Goal: Task Accomplishment & Management: Complete application form

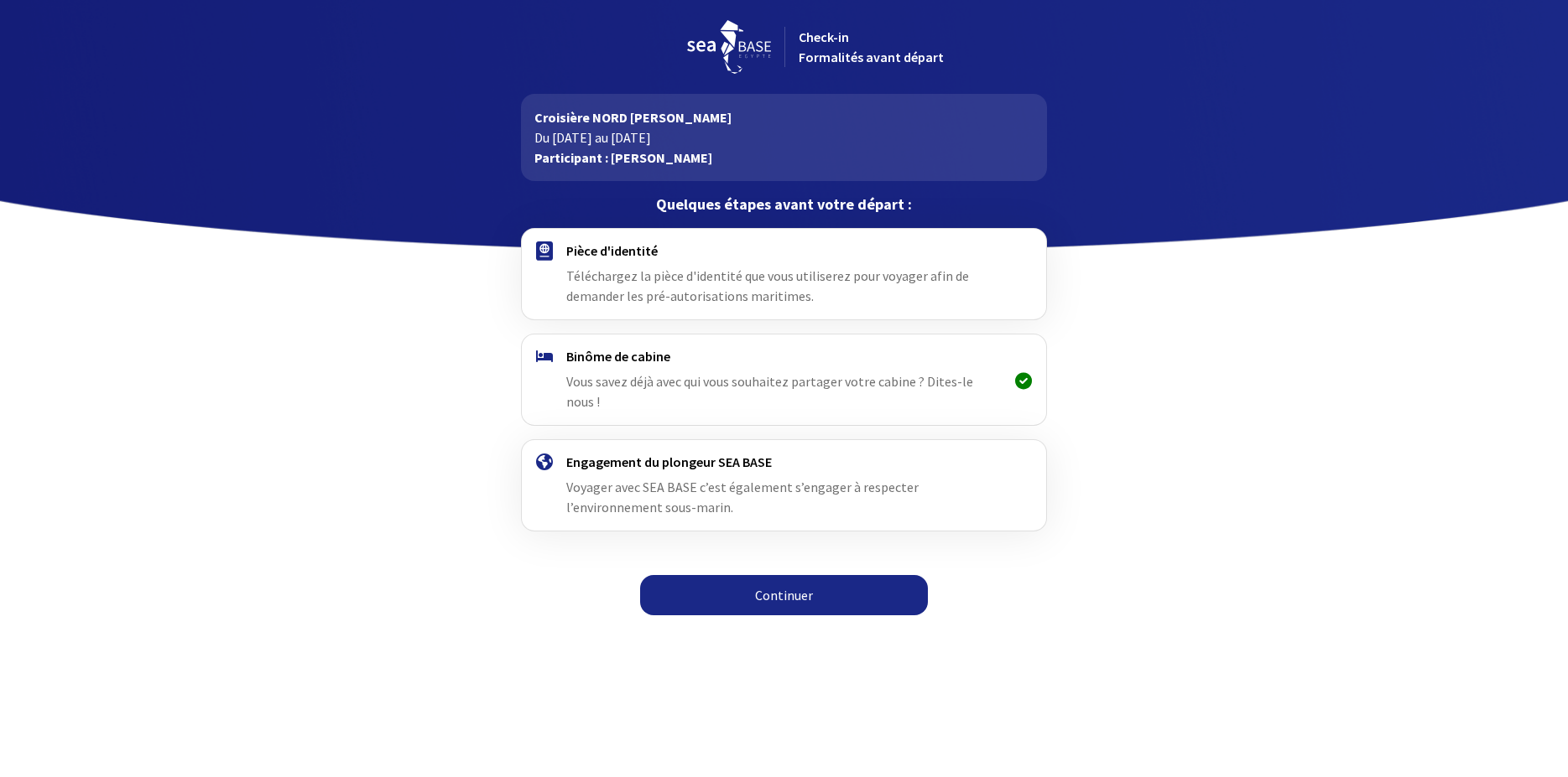
click at [789, 581] on link "Continuer" at bounding box center [784, 594] width 288 height 40
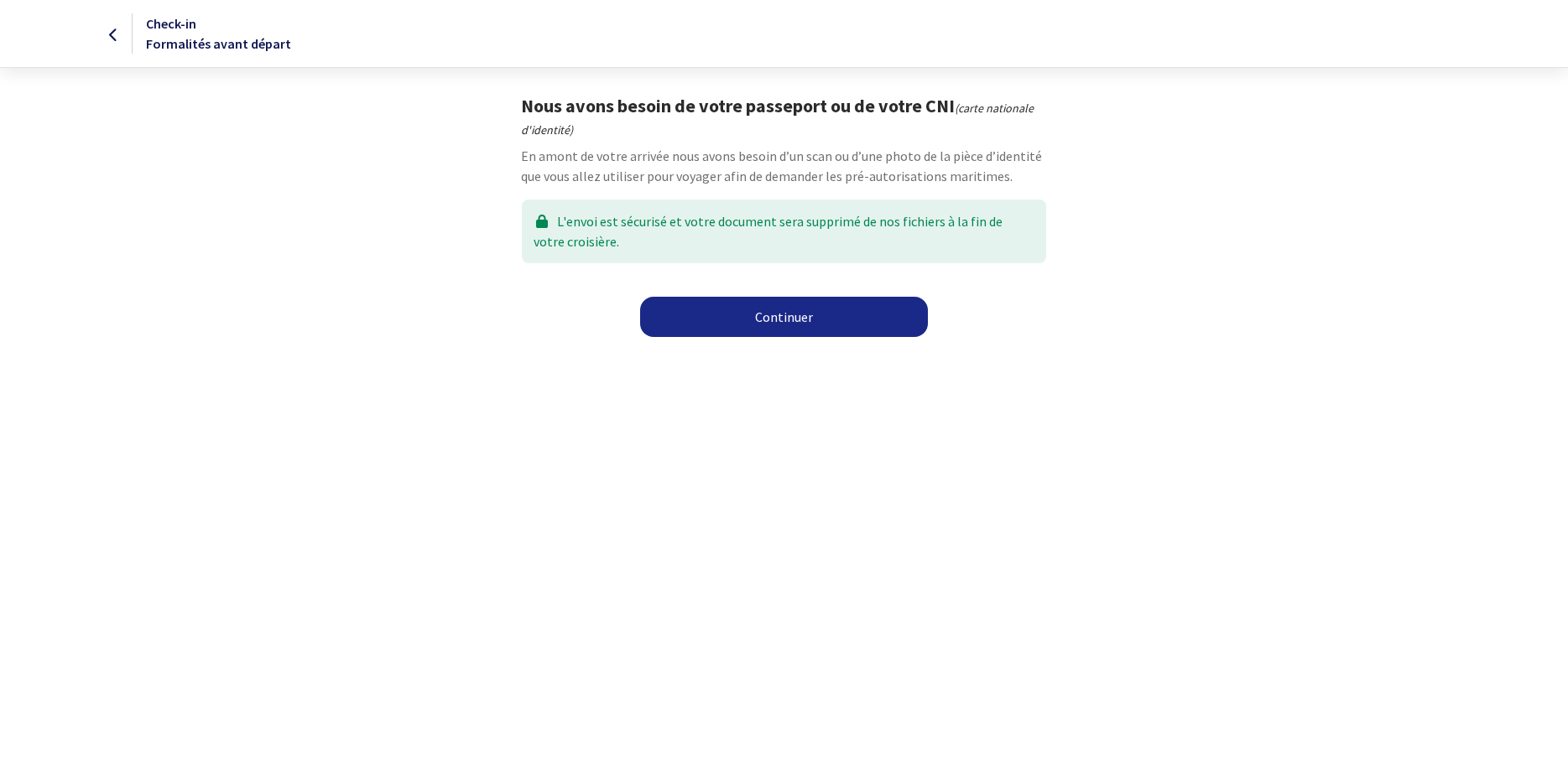
click at [805, 318] on link "Continuer" at bounding box center [784, 316] width 288 height 40
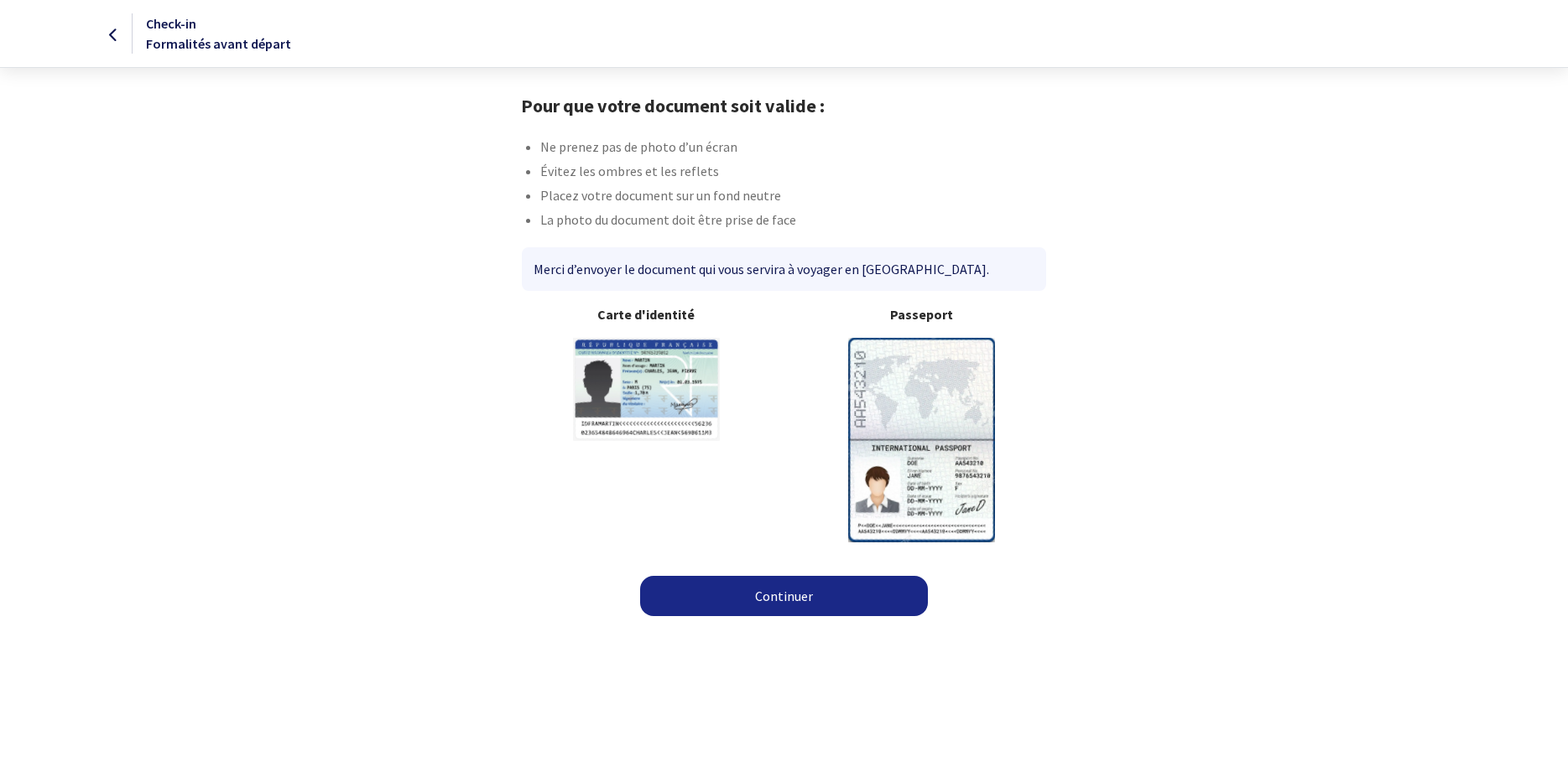
click at [902, 439] on img at bounding box center [922, 439] width 147 height 204
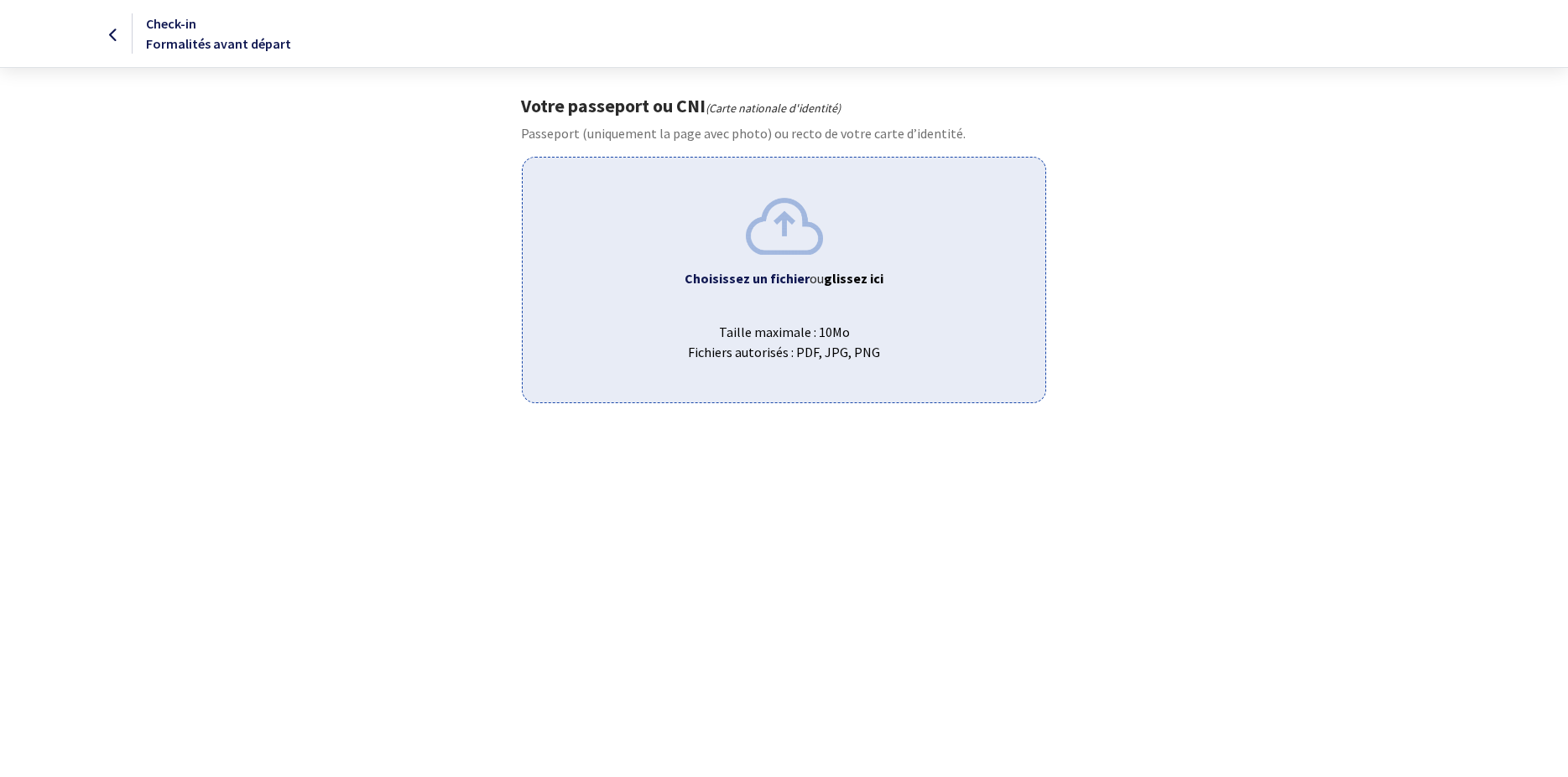
click at [792, 214] on img at bounding box center [784, 225] width 77 height 56
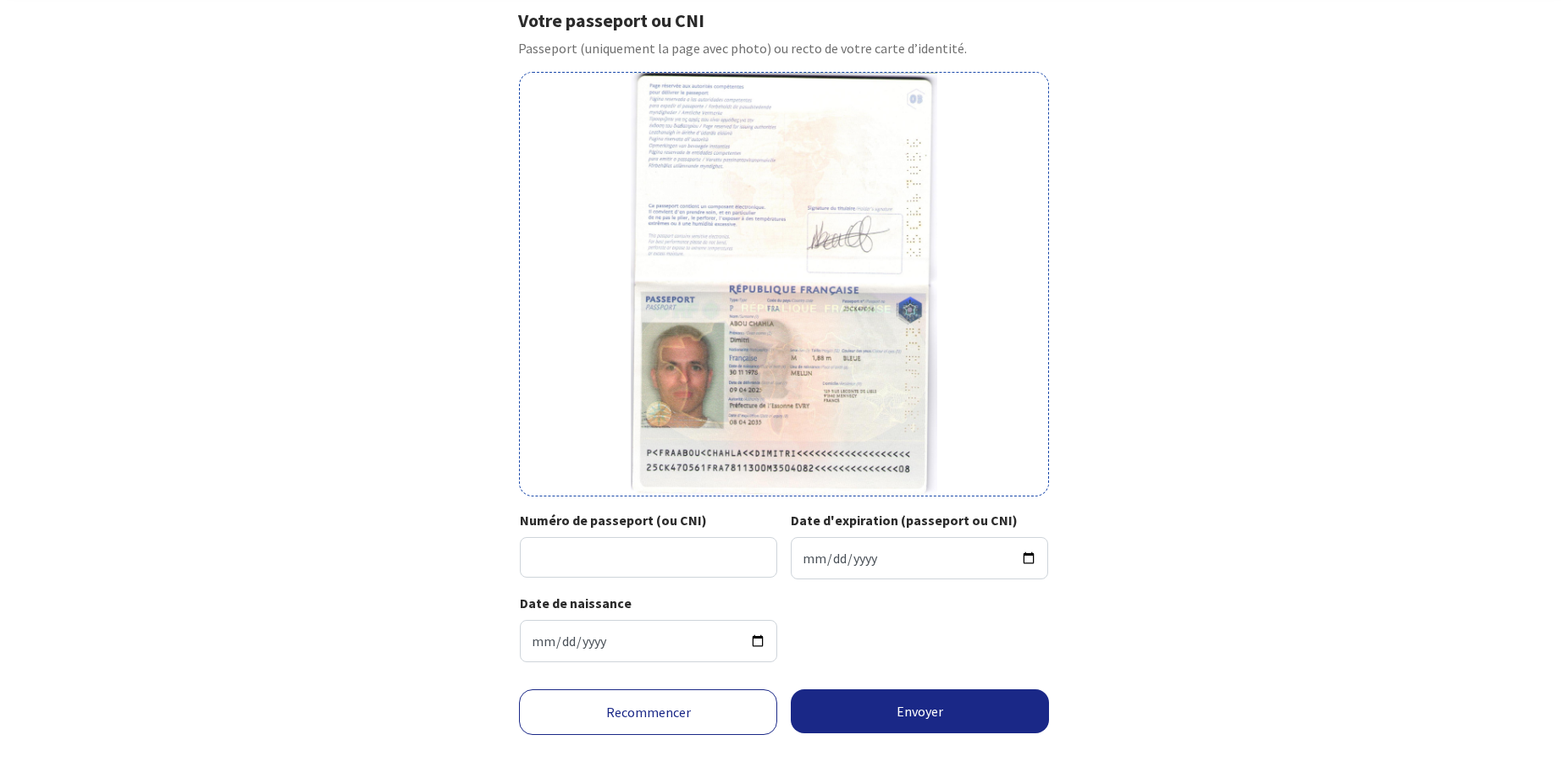
scroll to position [95, 0]
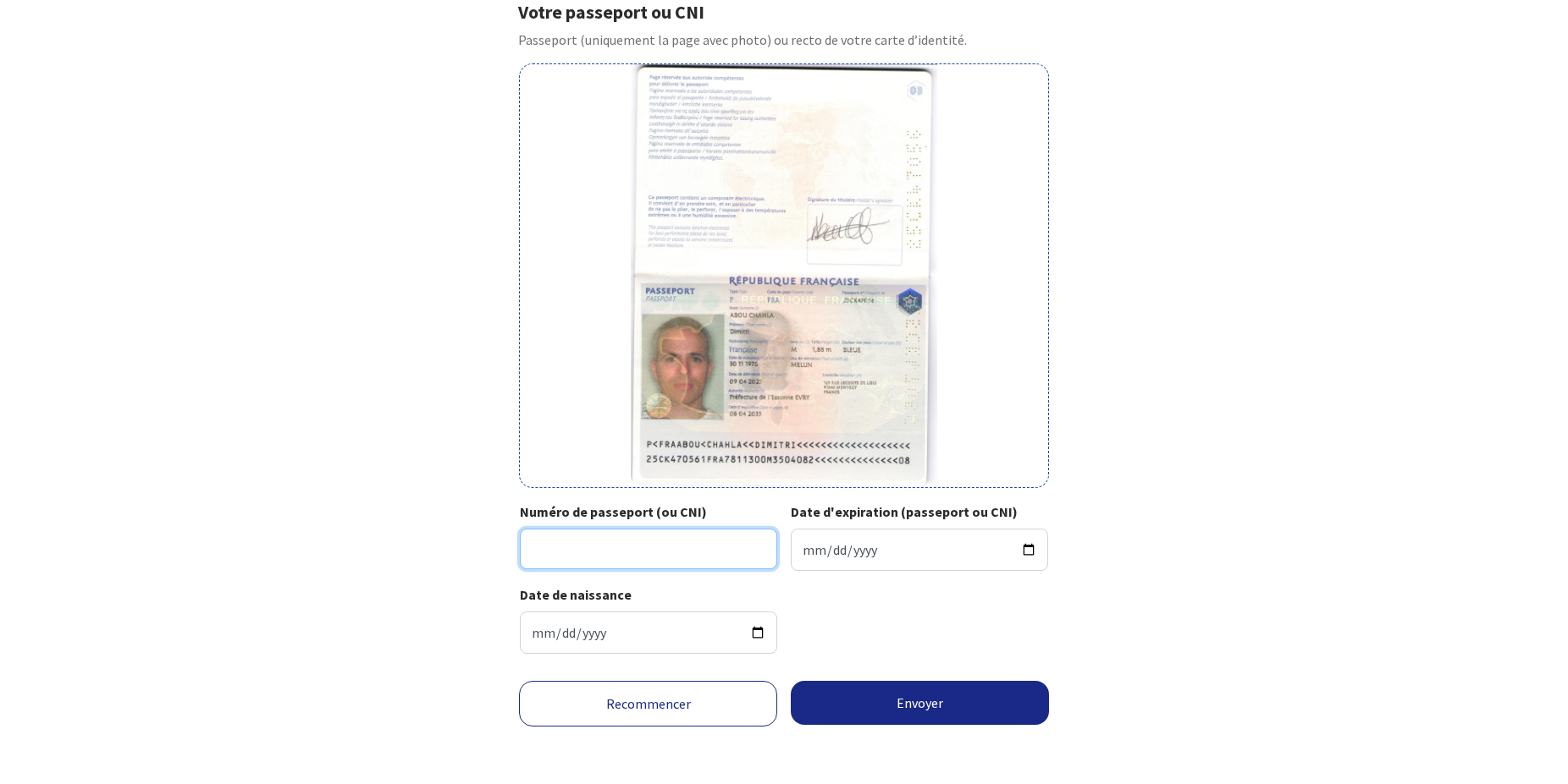
click at [644, 543] on input "Numéro de passeport (ou CNI)" at bounding box center [648, 549] width 258 height 40
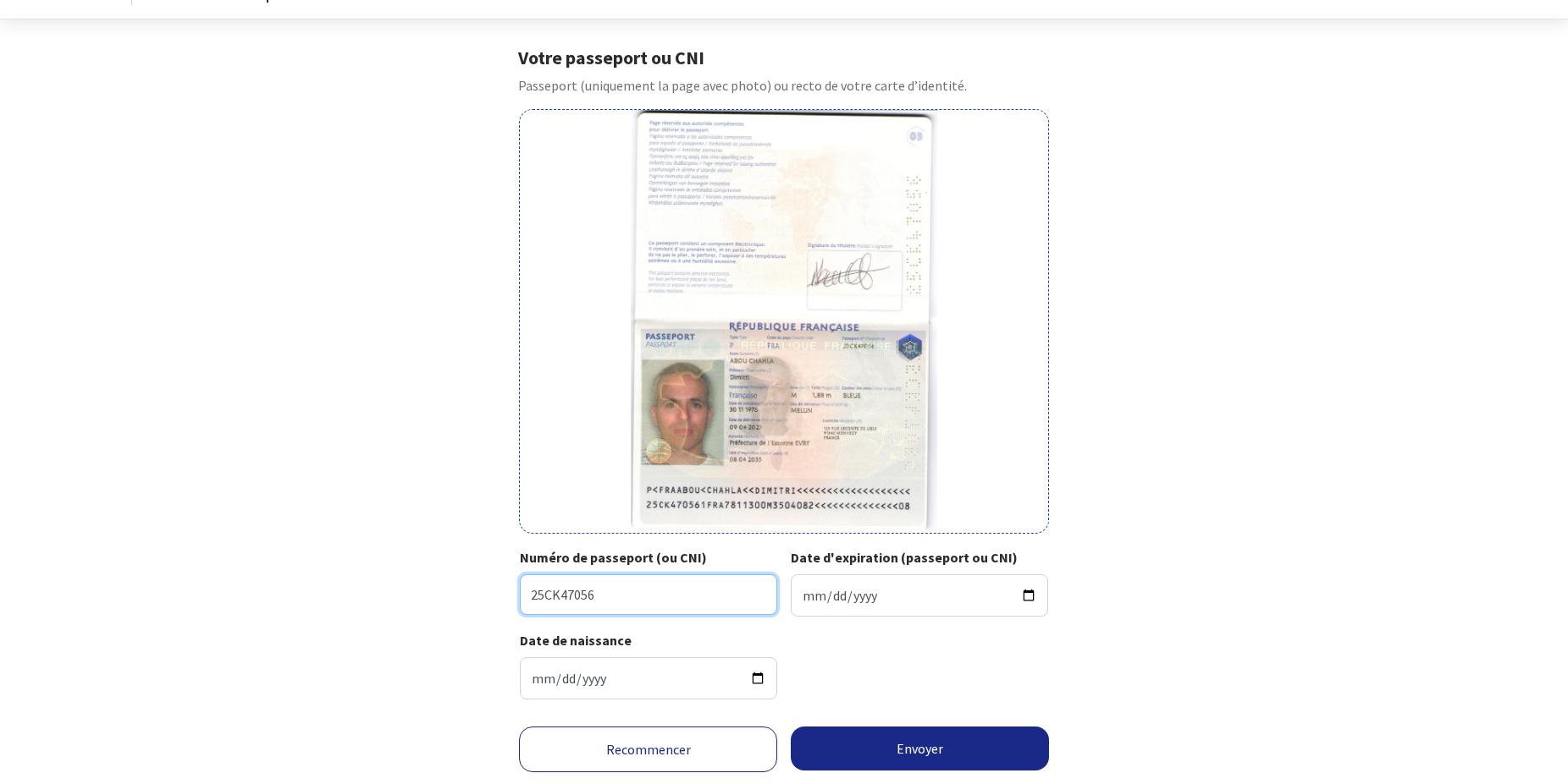
scroll to position [87, 0]
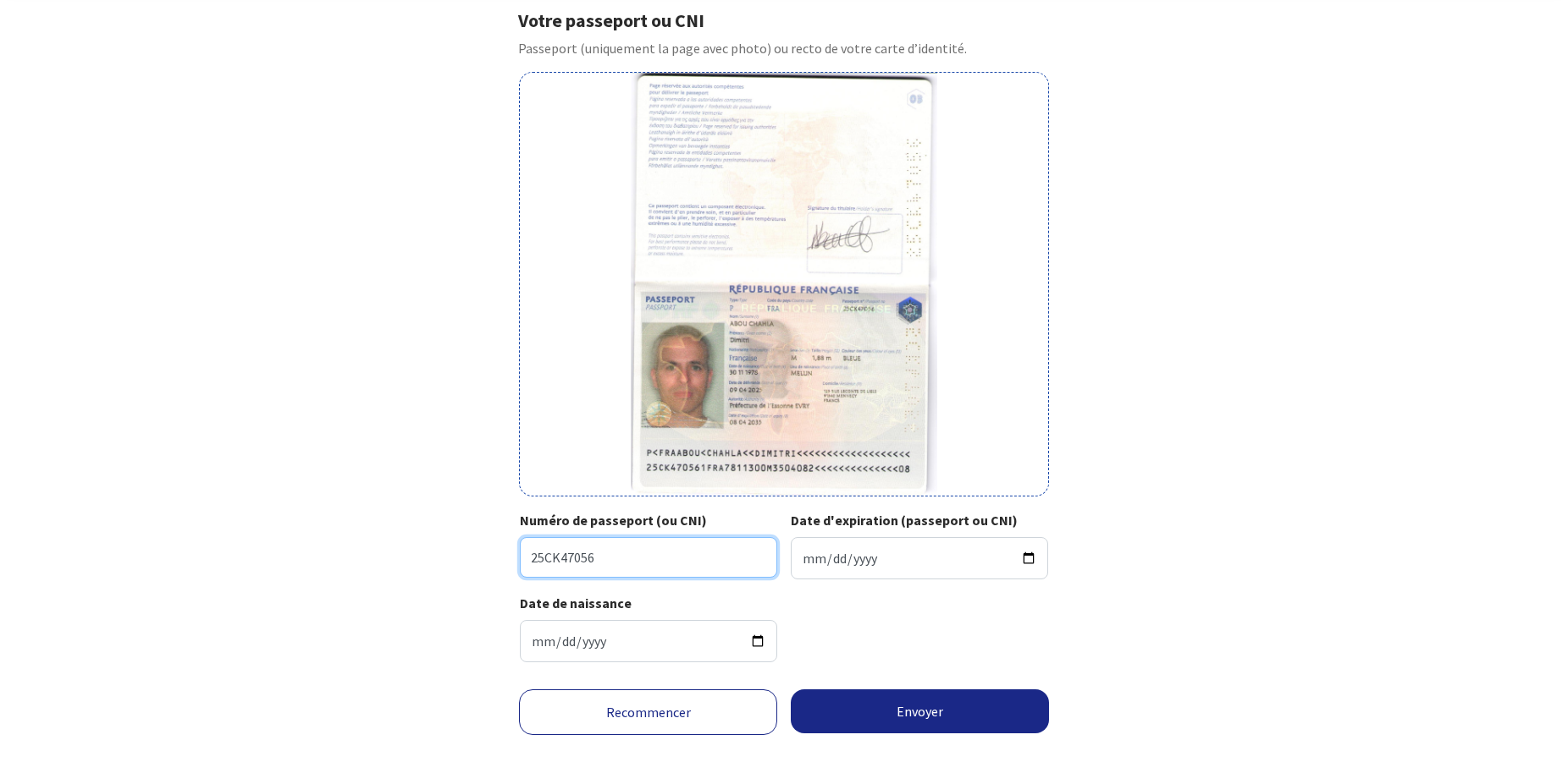
type input "25CK47056"
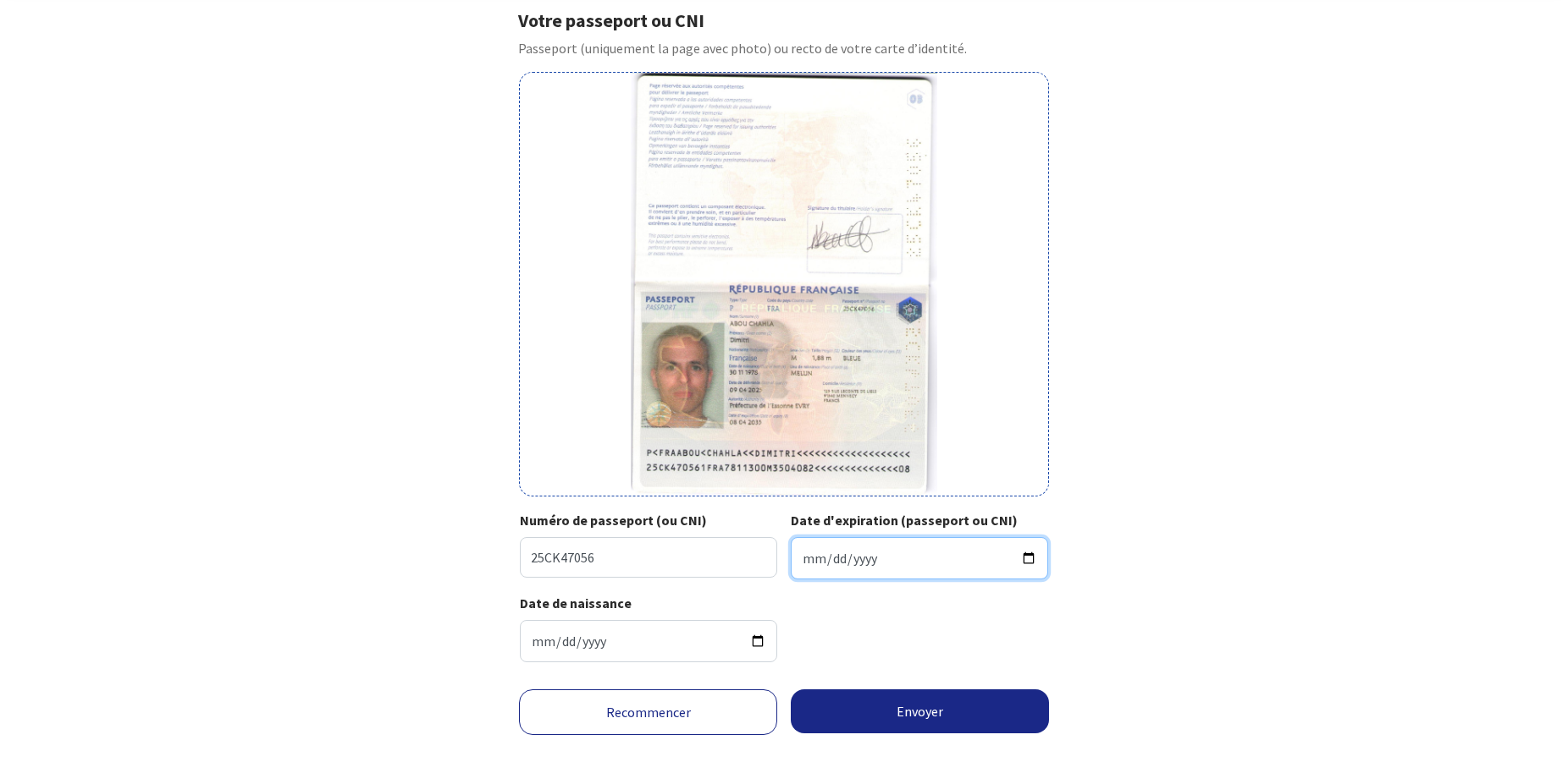
click at [809, 561] on input "Date d'expiration (passeport ou CNI)" at bounding box center [920, 558] width 258 height 42
type input "2035-04-08"
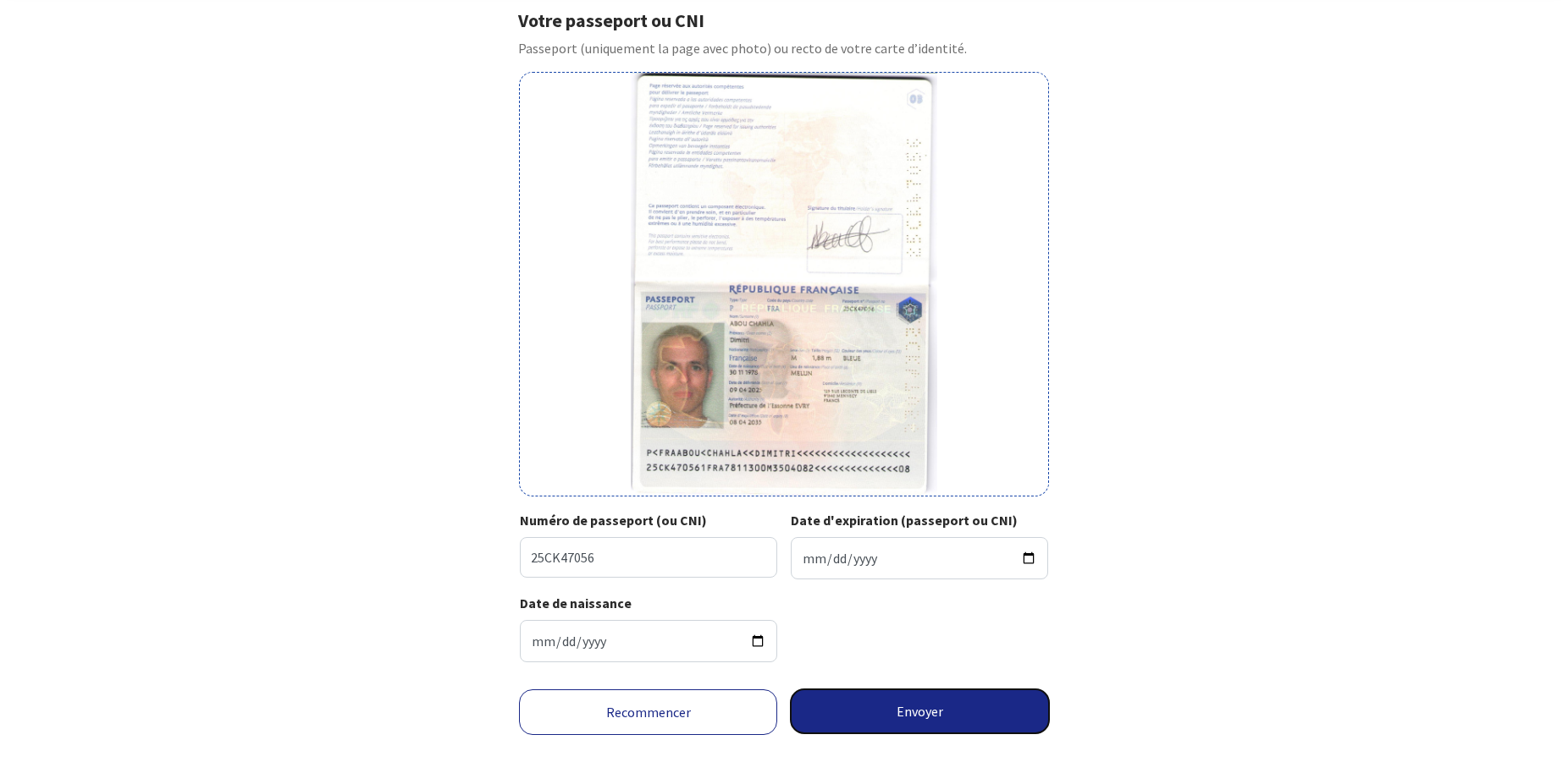
click at [883, 712] on button "Envoyer" at bounding box center [920, 711] width 259 height 44
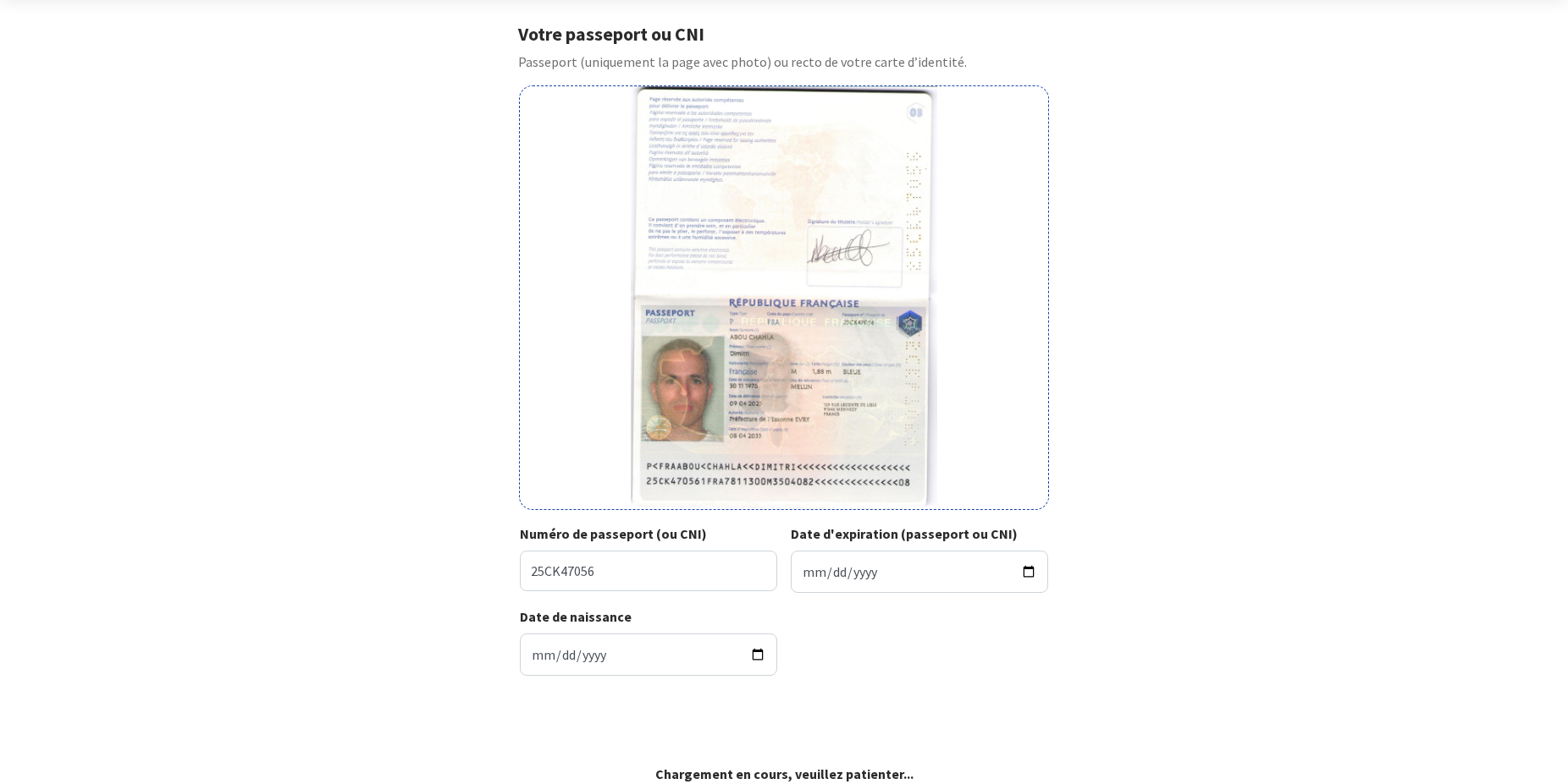
scroll to position [70, 0]
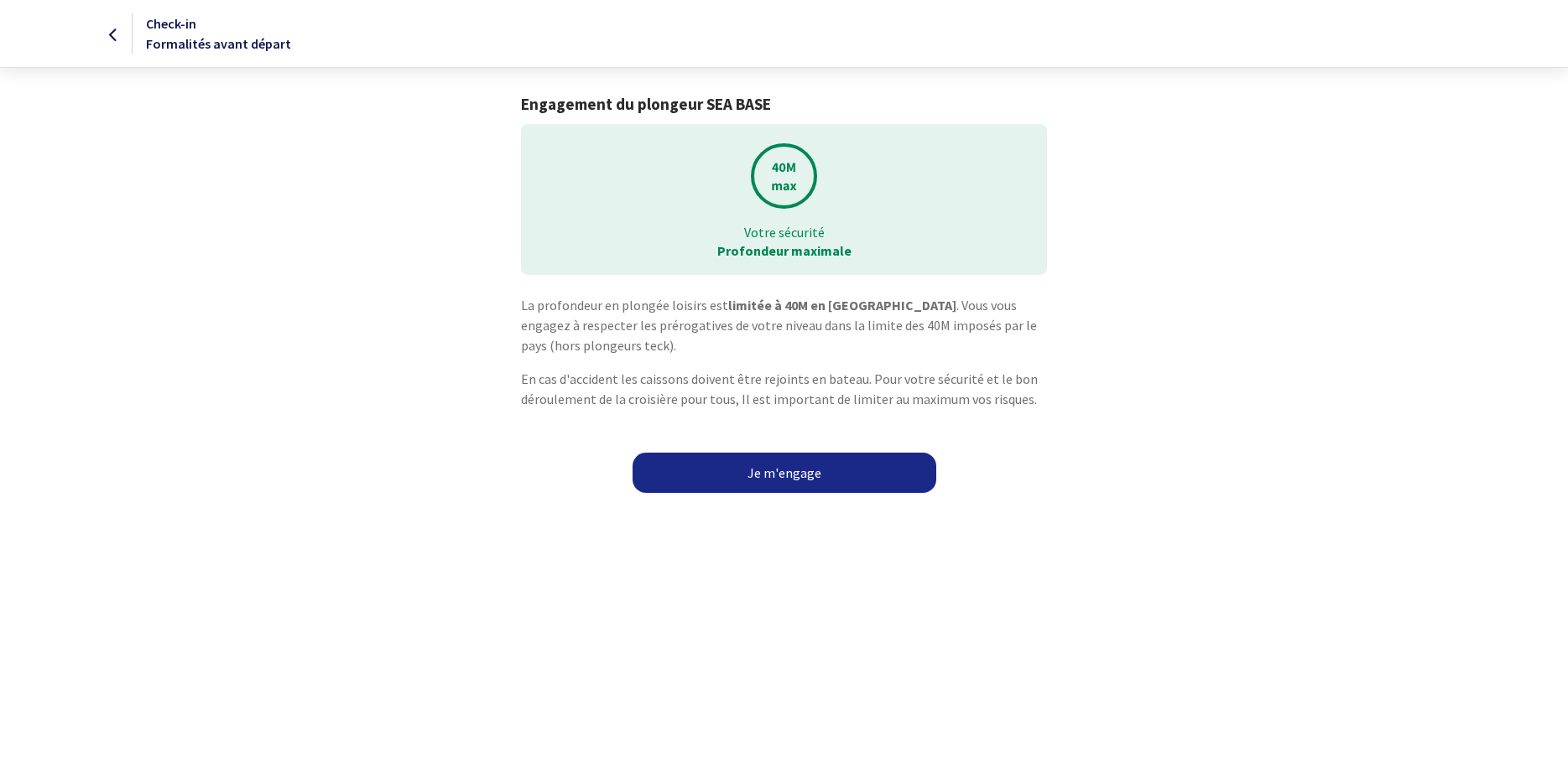
click at [846, 478] on link "Je m'engage" at bounding box center [784, 472] width 304 height 40
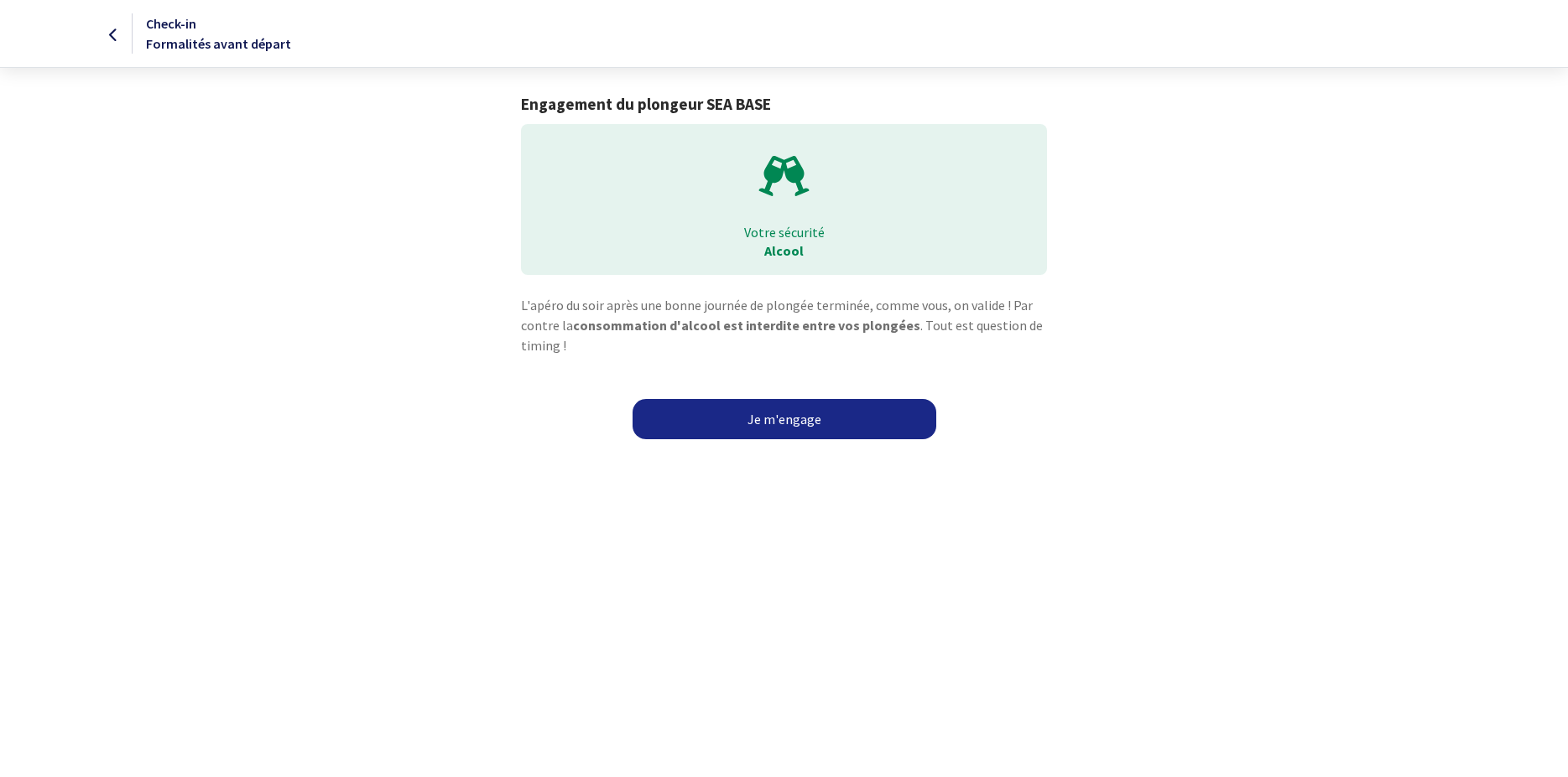
click at [794, 415] on link "Je m'engage" at bounding box center [784, 419] width 304 height 40
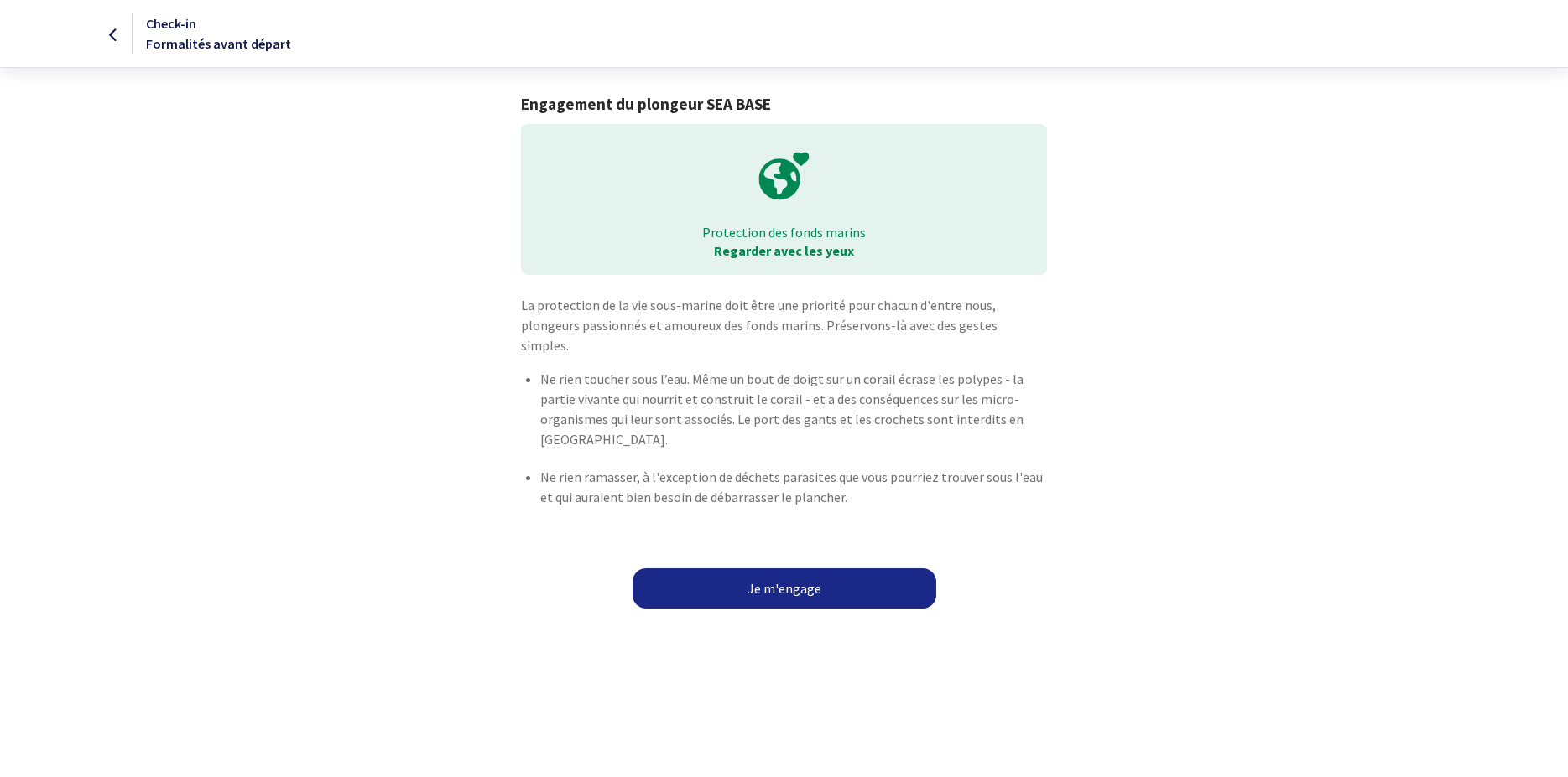
click at [776, 569] on link "Je m'engage" at bounding box center [784, 588] width 304 height 40
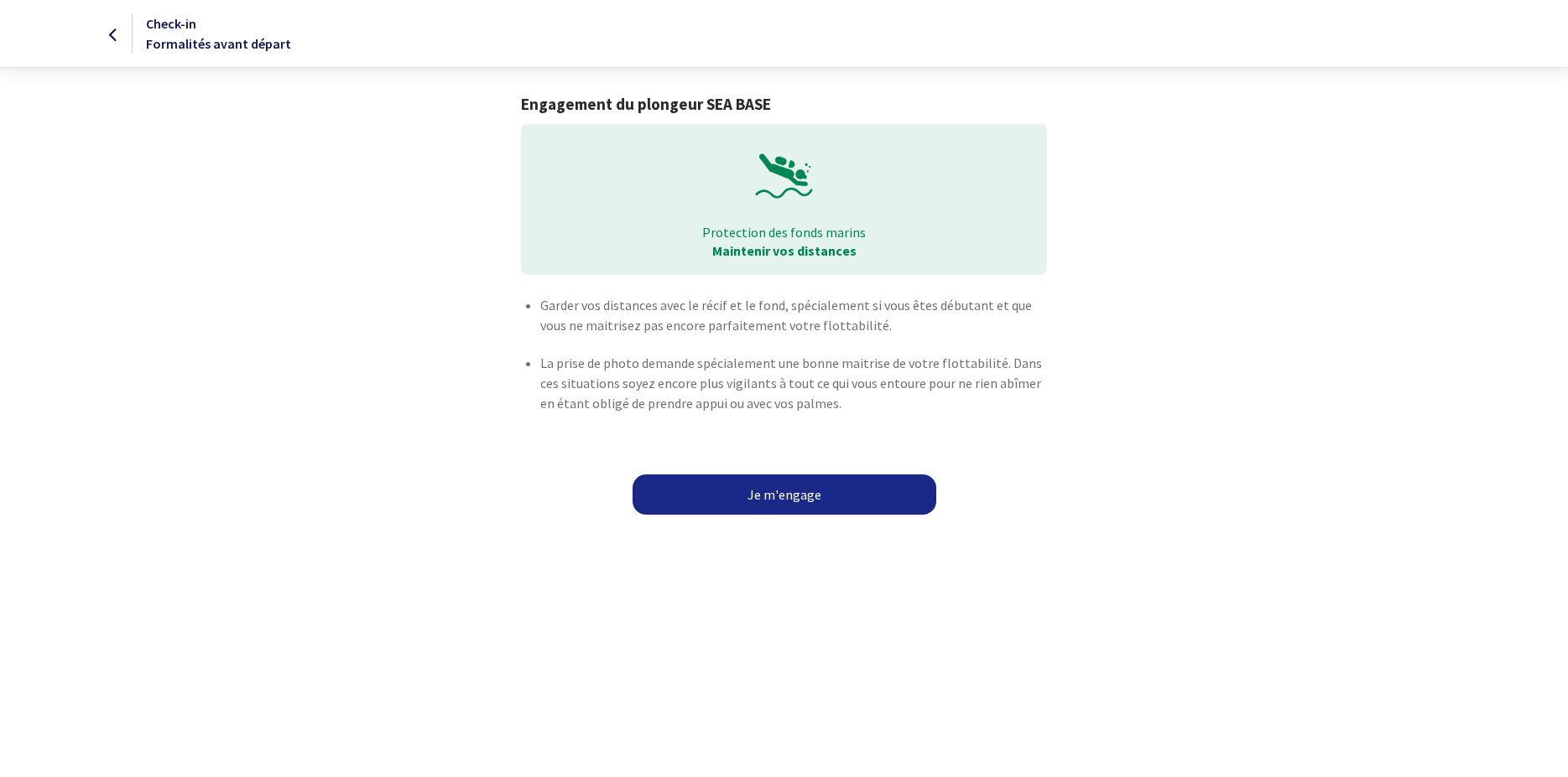
click at [792, 496] on link "Je m'engage" at bounding box center [784, 494] width 304 height 40
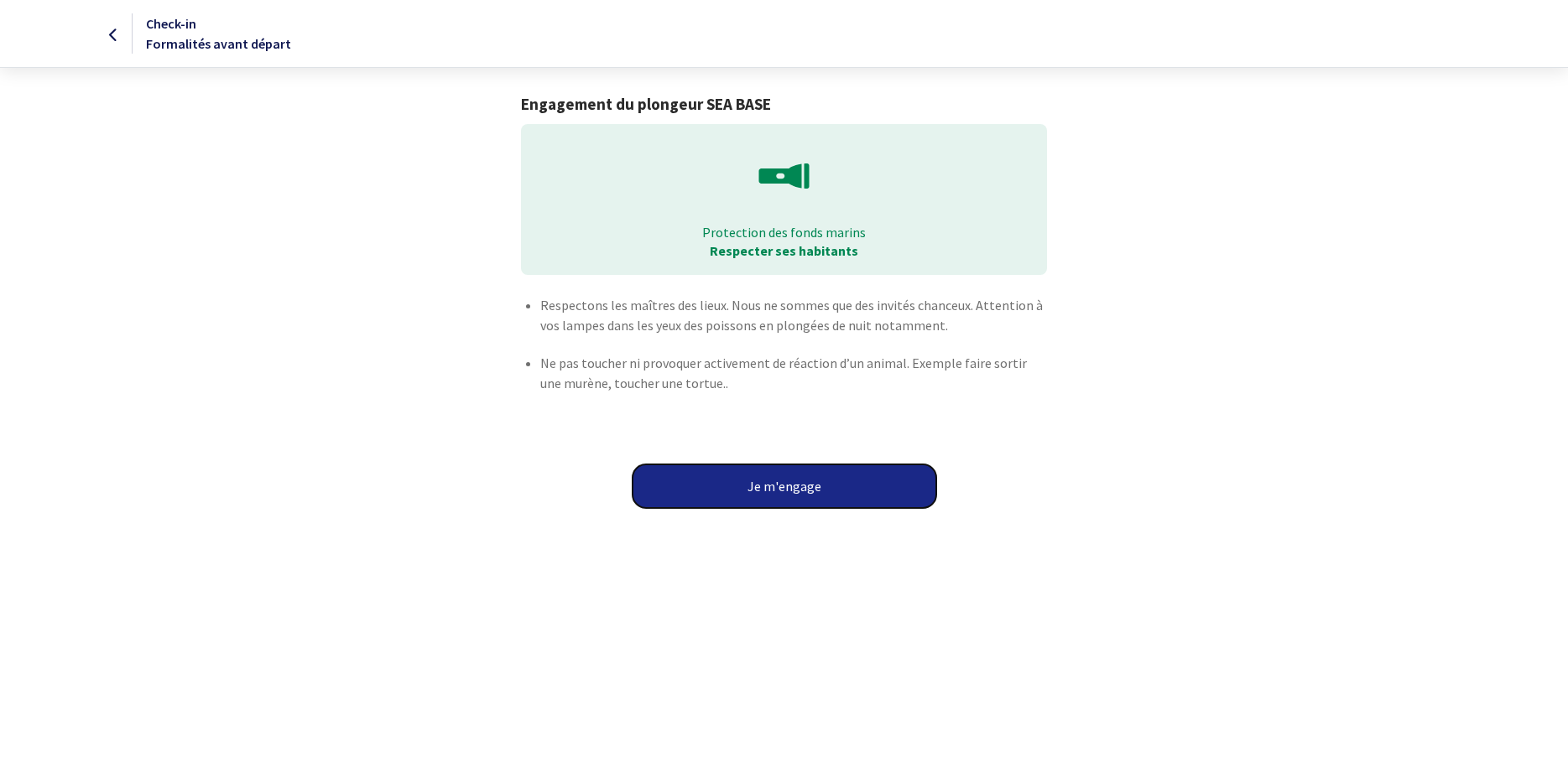
click at [835, 486] on button "Je m'engage" at bounding box center [784, 486] width 304 height 43
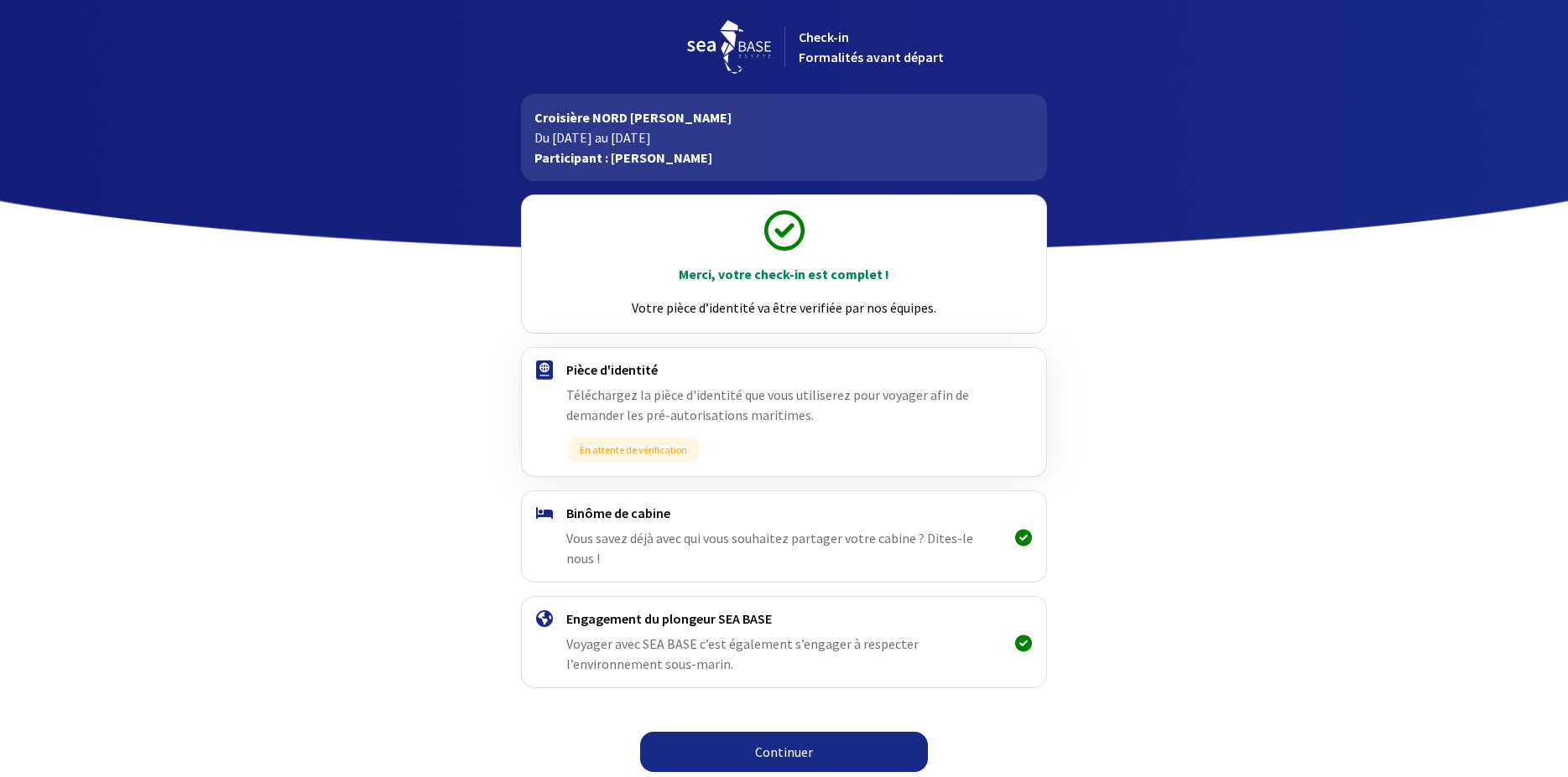
click at [823, 530] on span "Vous savez déjà avec qui vous souhaitez partager votre cabine ? Dites-le nous !" at bounding box center [769, 548] width 407 height 37
click at [947, 530] on span "Vous savez déjà avec qui vous souhaitez partager votre cabine ? Dites-le nous !" at bounding box center [769, 548] width 407 height 37
click at [793, 735] on link "Continuer" at bounding box center [784, 751] width 288 height 40
click at [1022, 538] on icon at bounding box center [1023, 538] width 17 height 1
click at [1021, 538] on icon at bounding box center [1023, 538] width 17 height 1
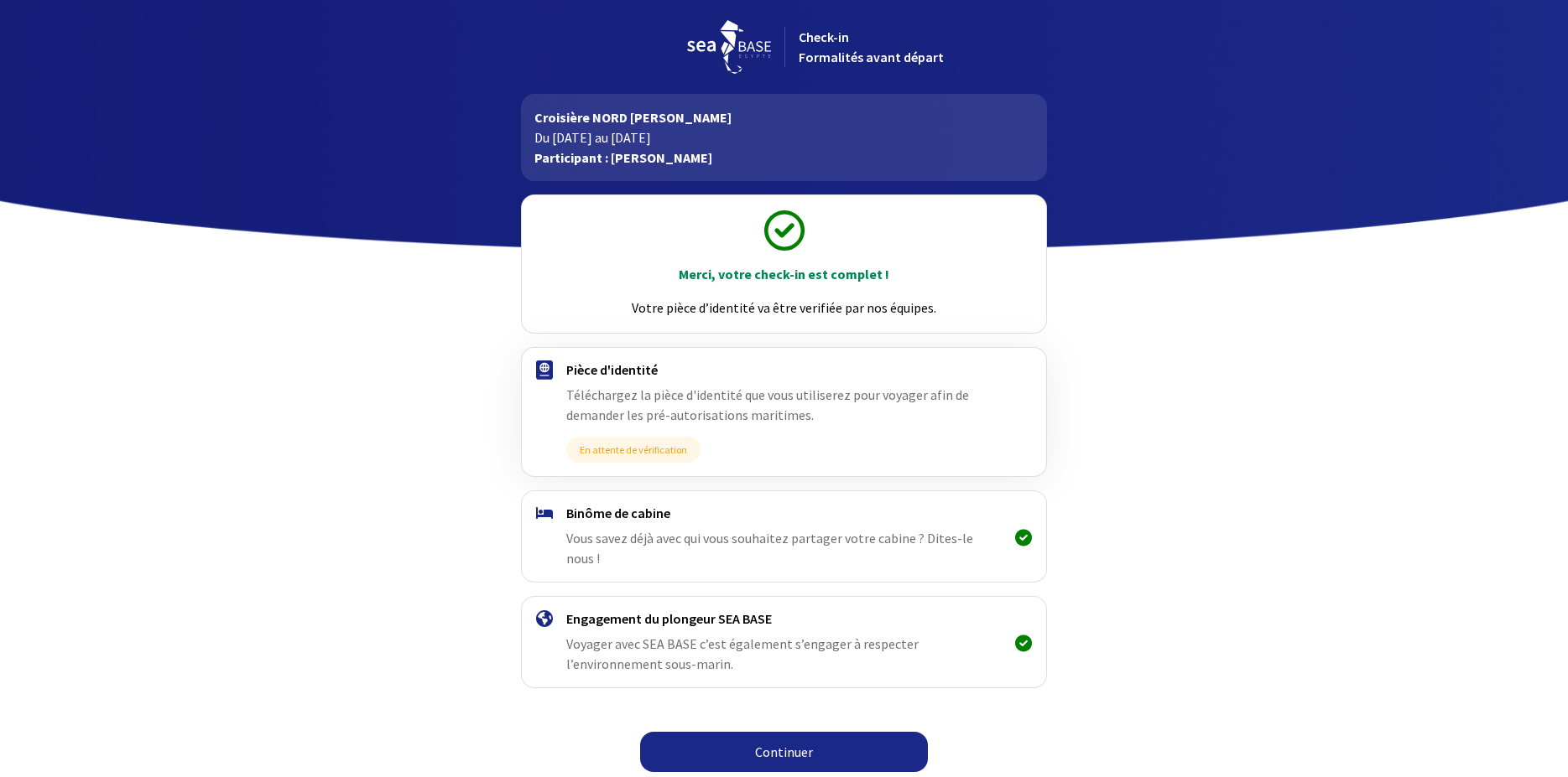
click at [637, 517] on h4 "Binôme de cabine" at bounding box center [784, 513] width 435 height 17
click at [653, 610] on h4 "Engagement du plongeur SEA BASE" at bounding box center [784, 618] width 435 height 17
click at [677, 518] on h4 "Binôme de cabine" at bounding box center [784, 513] width 435 height 17
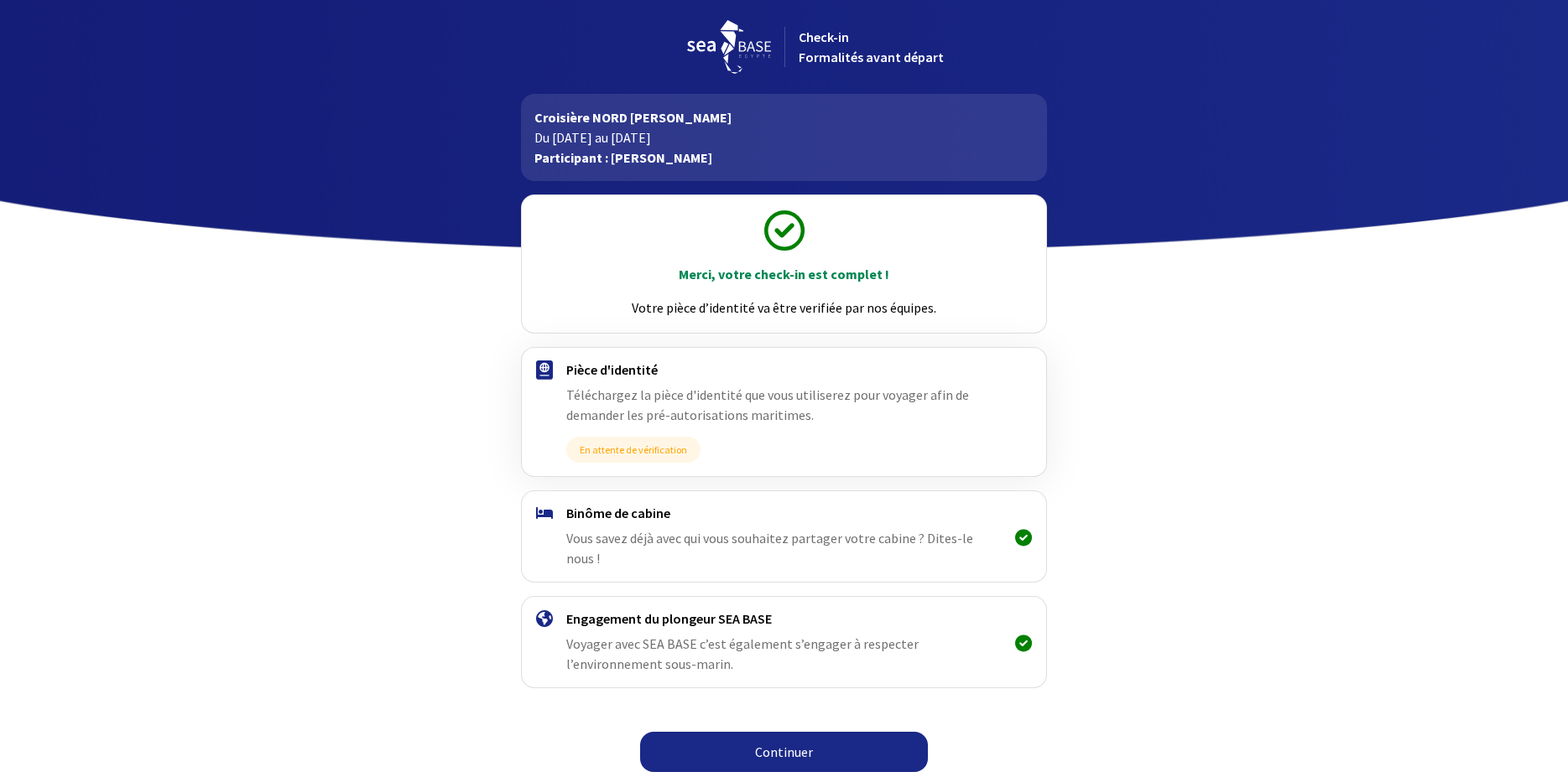
click at [629, 516] on h4 "Binôme de cabine" at bounding box center [784, 513] width 435 height 17
click at [620, 541] on span "Vous savez déjà avec qui vous souhaitez partager votre cabine ? Dites-le nous !" at bounding box center [769, 548] width 407 height 37
